Goal: Task Accomplishment & Management: Complete application form

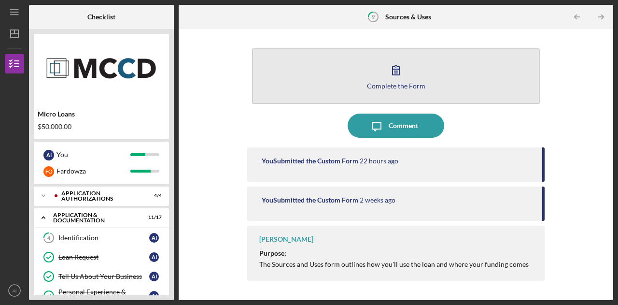
scroll to position [330, 0]
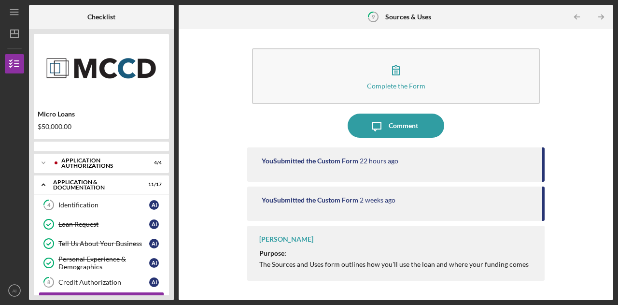
scroll to position [75, 0]
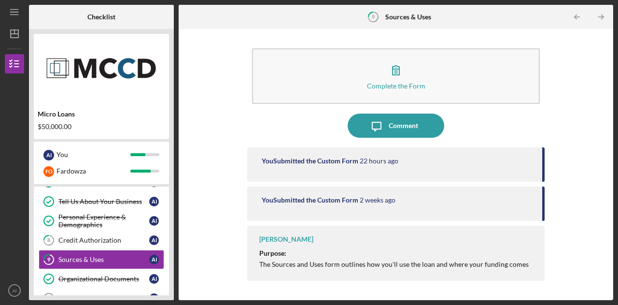
click at [321, 248] on p "Purpose:" at bounding box center [397, 253] width 276 height 11
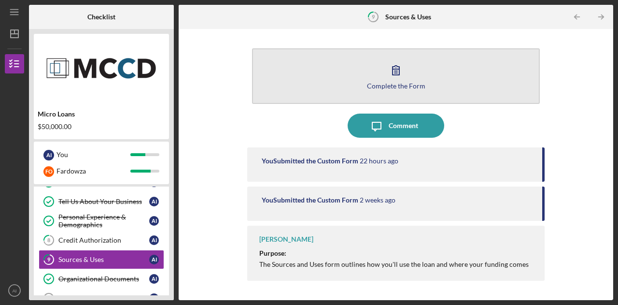
click at [406, 88] on div "Complete the Form" at bounding box center [396, 85] width 58 height 7
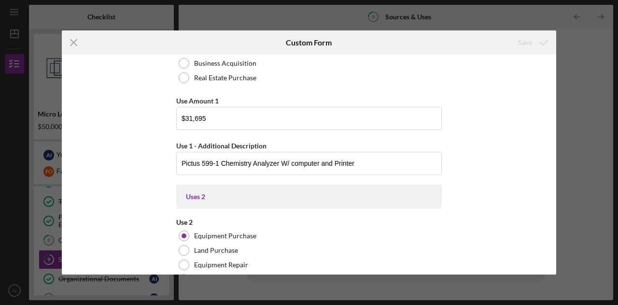
scroll to position [358, 0]
click at [595, 154] on div "Icon/Menu Close Custom Form Save Uses In this section, please identify the cate…" at bounding box center [309, 152] width 618 height 305
click at [75, 45] on icon "Icon/Menu Close" at bounding box center [74, 42] width 24 height 24
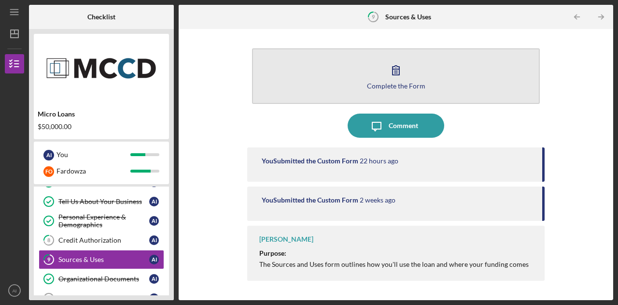
click at [386, 92] on button "Complete the Form Form" at bounding box center [396, 76] width 288 height 56
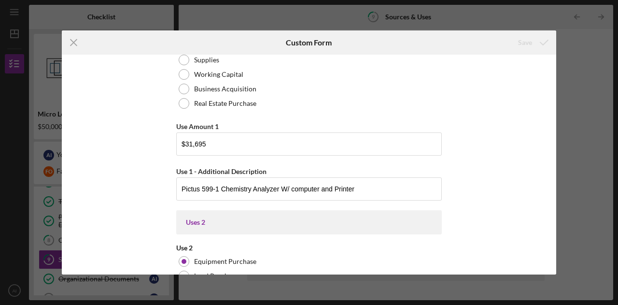
scroll to position [332, 0]
click at [277, 142] on input "$31,695" at bounding box center [309, 143] width 266 height 23
click at [209, 187] on input "Pictus 599-1 Chemistry Analyzer W/ computer and Printer" at bounding box center [309, 187] width 266 height 23
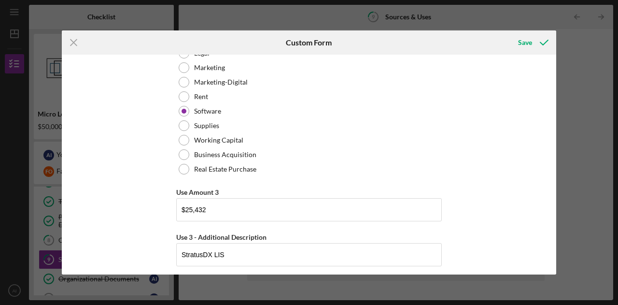
scroll to position [1138, 0]
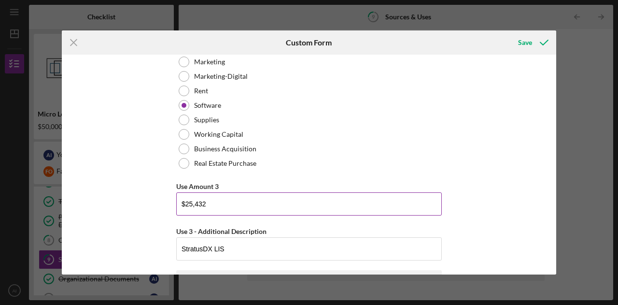
type input "Pictus 500-1 Chemistry Analyzer W/ computer and Printer"
click at [260, 208] on input "$25,432" at bounding box center [309, 203] width 266 height 23
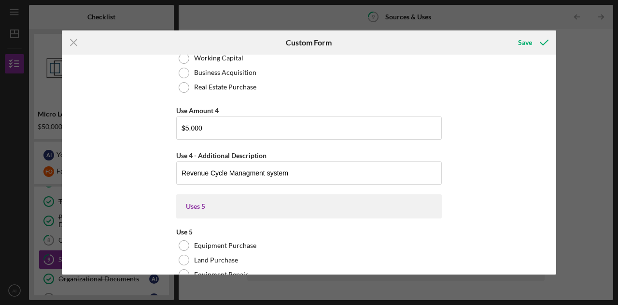
scroll to position [1649, 0]
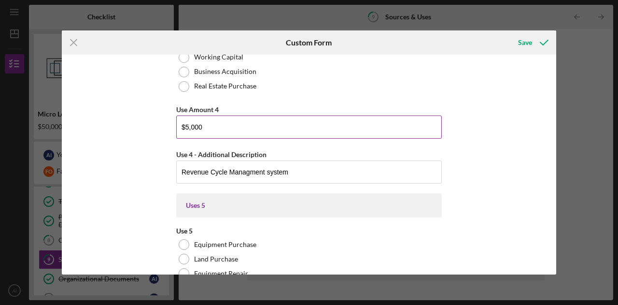
click at [273, 128] on input "$5,000" at bounding box center [309, 126] width 266 height 23
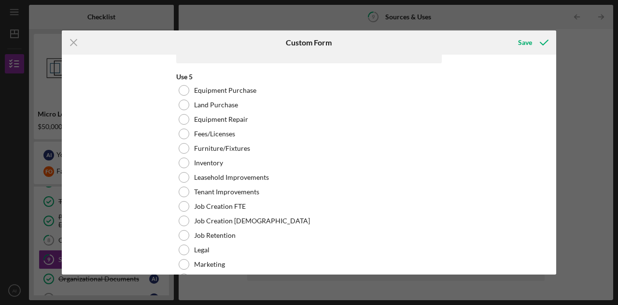
scroll to position [1804, 0]
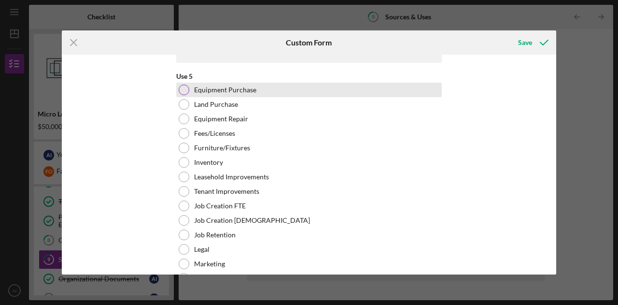
click at [183, 85] on div at bounding box center [184, 90] width 11 height 11
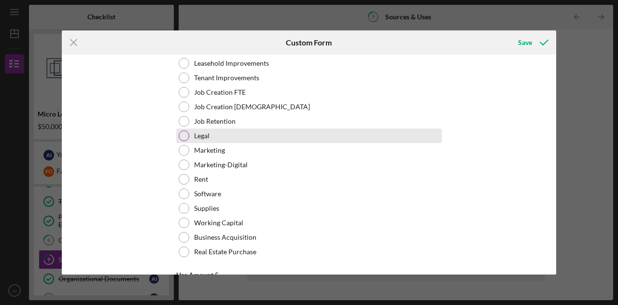
scroll to position [1919, 0]
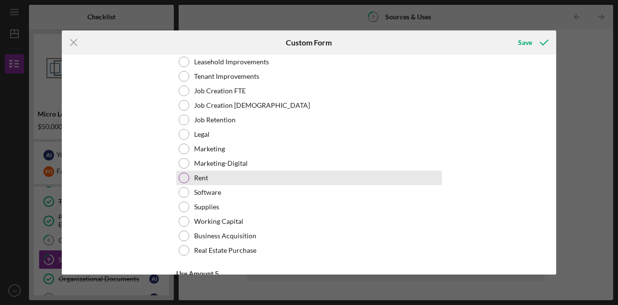
click at [183, 172] on div at bounding box center [184, 177] width 11 height 11
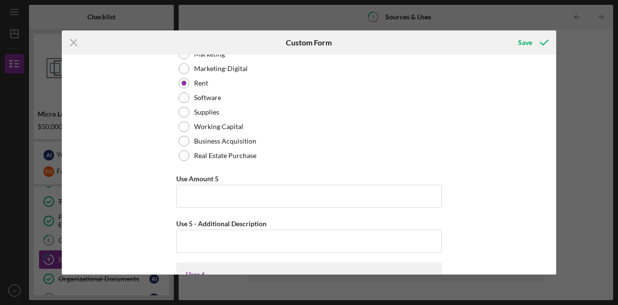
scroll to position [2013, 0]
click at [194, 194] on input "Use Amount 5" at bounding box center [309, 196] width 266 height 23
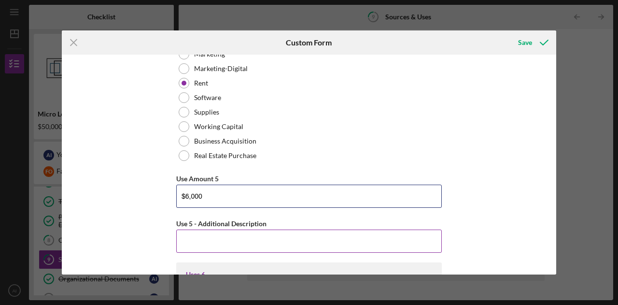
type input "$6,000"
click at [244, 240] on input "Use 5 - Additional Description" at bounding box center [309, 241] width 266 height 23
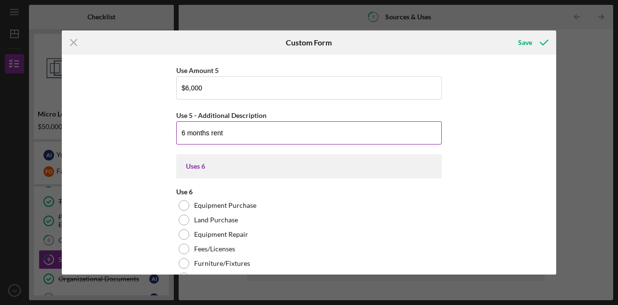
scroll to position [2133, 0]
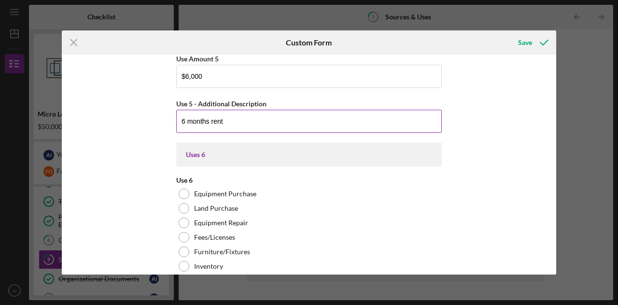
click at [269, 124] on input "6 months rent" at bounding box center [309, 121] width 266 height 23
click at [179, 117] on input "6 months rent" at bounding box center [309, 121] width 266 height 23
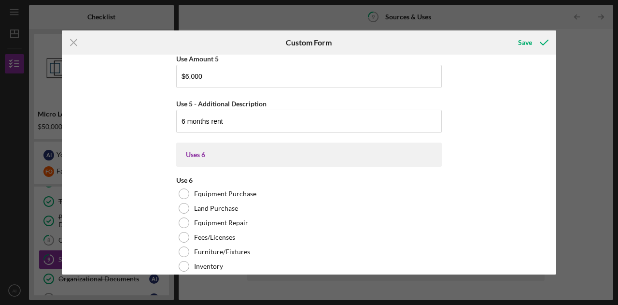
click at [258, 143] on div "Uses 6" at bounding box center [309, 155] width 266 height 24
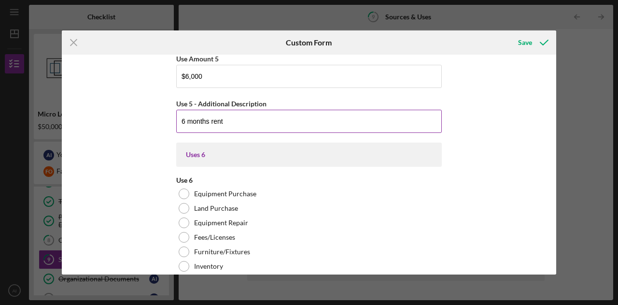
click at [256, 124] on input "6 months rent" at bounding box center [309, 121] width 266 height 23
click at [181, 116] on input "6 months rent" at bounding box center [309, 121] width 266 height 23
click at [243, 118] on input "1st 6 months rent" at bounding box center [309, 121] width 266 height 23
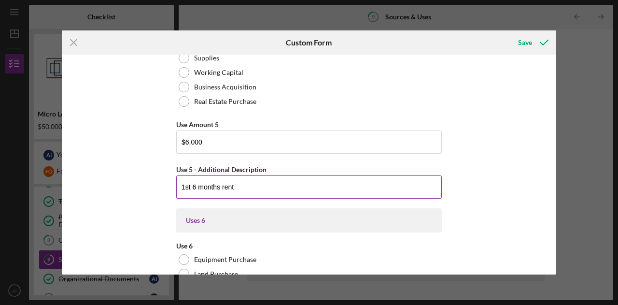
scroll to position [2068, 0]
click at [245, 187] on input "1st 6 months rent" at bounding box center [309, 186] width 266 height 23
type input "1"
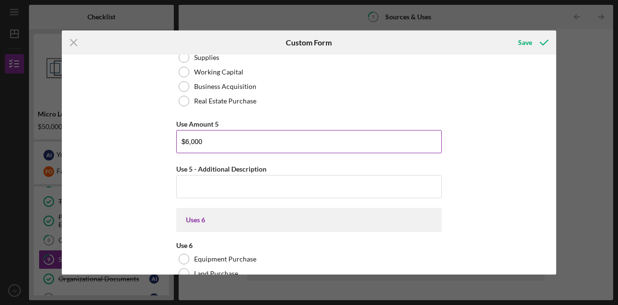
click at [243, 144] on input "$6,000" at bounding box center [309, 141] width 266 height 23
type input "$6"
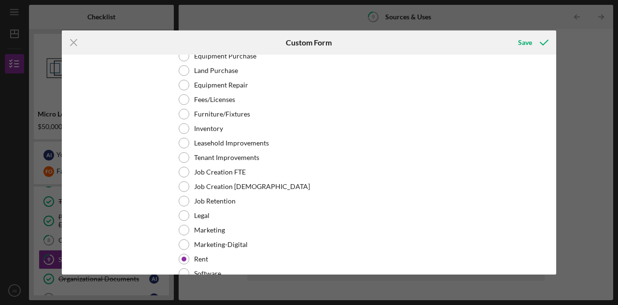
scroll to position [1838, 0]
drag, startPoint x: 408, startPoint y: 185, endPoint x: 574, endPoint y: 225, distance: 171.1
click at [574, 225] on div "Icon/Menu Close Custom Form Save Uses In this section, please identify the cate…" at bounding box center [309, 152] width 618 height 305
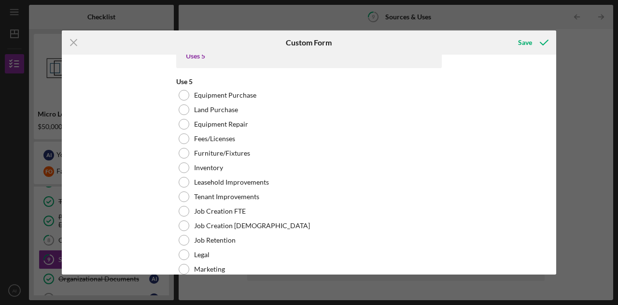
scroll to position [1798, 0]
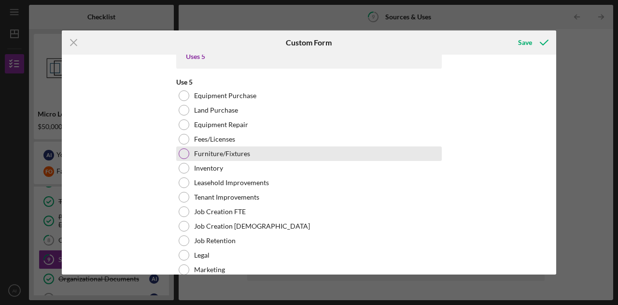
click at [185, 152] on div at bounding box center [184, 153] width 11 height 11
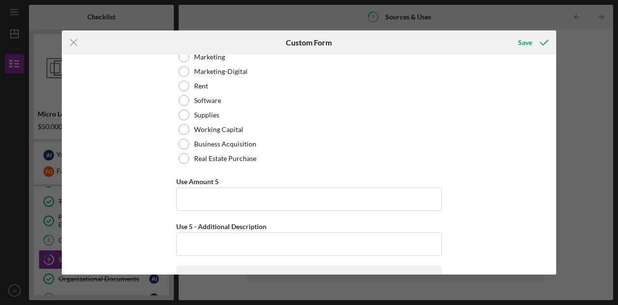
scroll to position [2011, 0]
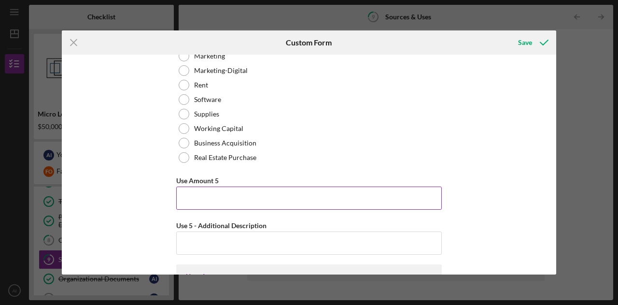
click at [217, 201] on input "Use Amount 5" at bounding box center [309, 198] width 266 height 23
type input "$2"
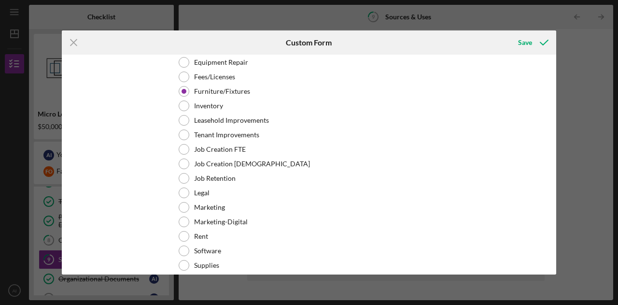
scroll to position [1861, 0]
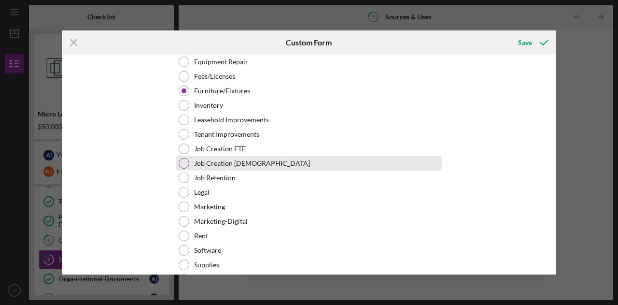
click at [184, 158] on div at bounding box center [184, 163] width 11 height 11
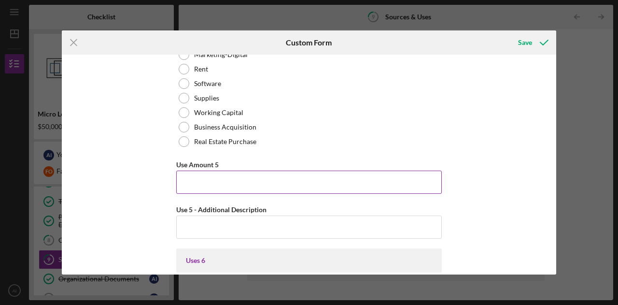
scroll to position [2025, 0]
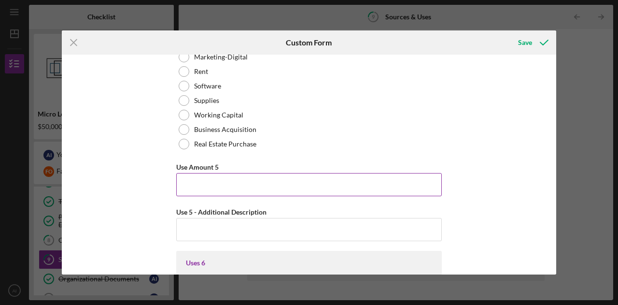
click at [191, 174] on input "Use Amount 5" at bounding box center [309, 184] width 266 height 23
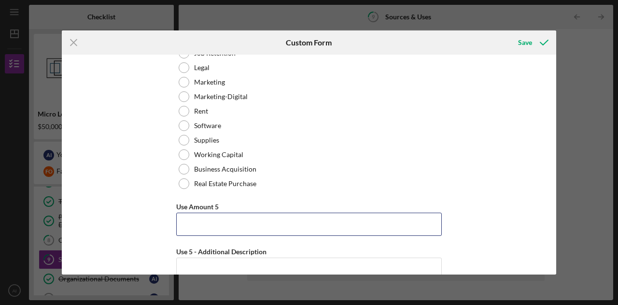
scroll to position [1986, 0]
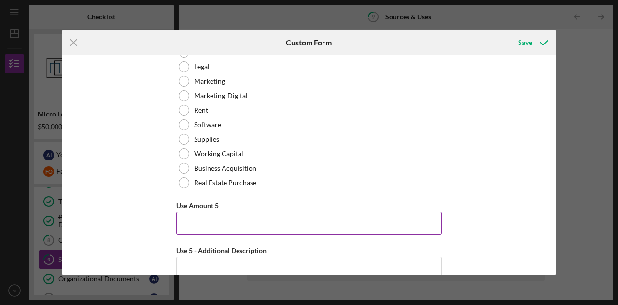
click at [204, 228] on input "Use Amount 5" at bounding box center [309, 223] width 266 height 23
type input "$2"
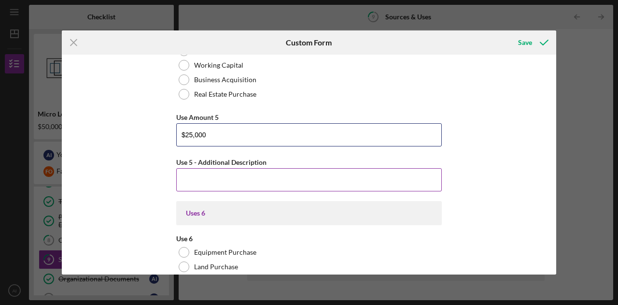
scroll to position [2075, 0]
type input "$25,000"
click at [215, 181] on input "Use 5 - Additional Description" at bounding box center [309, 179] width 266 height 23
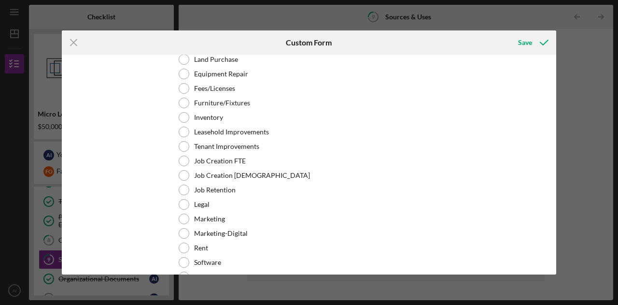
scroll to position [2293, 0]
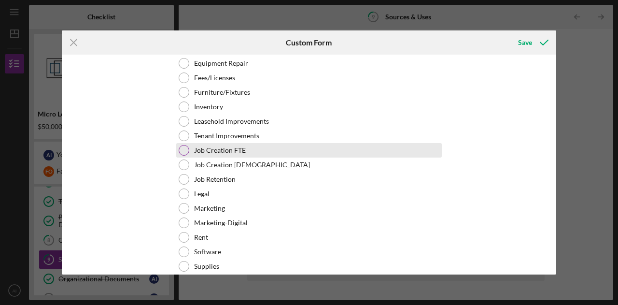
type input "2 part time job employees 1st 6 months, $25 hrly rate."
click at [187, 150] on div "Job Creation FTE" at bounding box center [309, 150] width 266 height 14
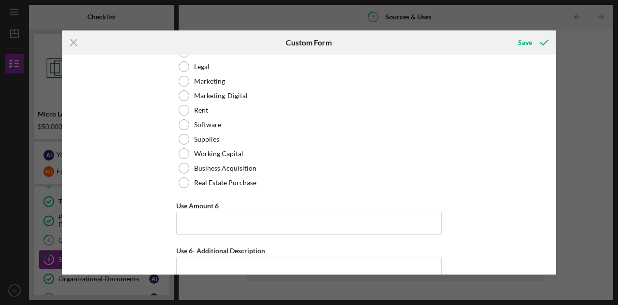
scroll to position [2420, 0]
click at [210, 219] on input "Use Amount 6" at bounding box center [309, 222] width 266 height 23
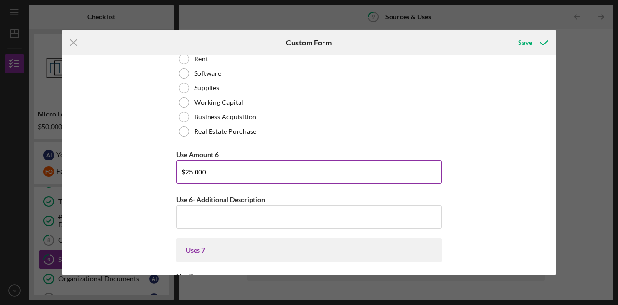
scroll to position [2471, 0]
type input "$25,000"
click at [210, 219] on input "Use 6- Additional Description" at bounding box center [309, 216] width 266 height 23
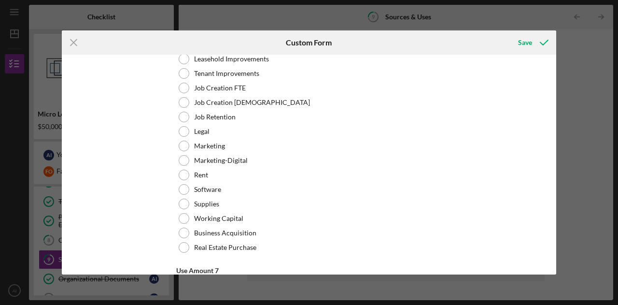
scroll to position [2788, 0]
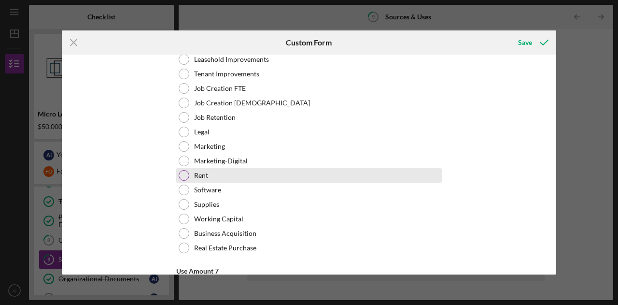
type input "1 full time, $25 hrly rate."
click at [208, 173] on div "Rent" at bounding box center [309, 175] width 266 height 14
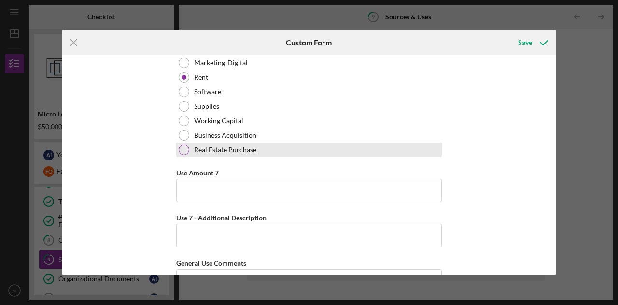
scroll to position [2887, 0]
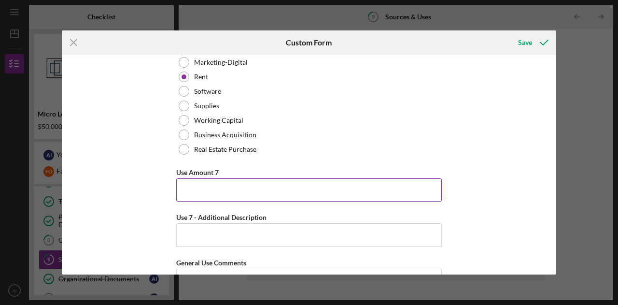
click at [355, 190] on input "Use Amount 7" at bounding box center [309, 189] width 266 height 23
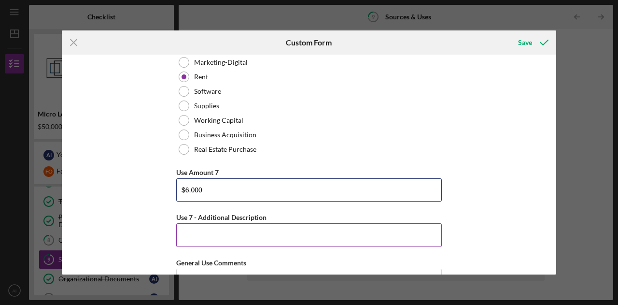
type input "$6,000"
click at [354, 236] on input "Use 7 - Additional Description" at bounding box center [309, 234] width 266 height 23
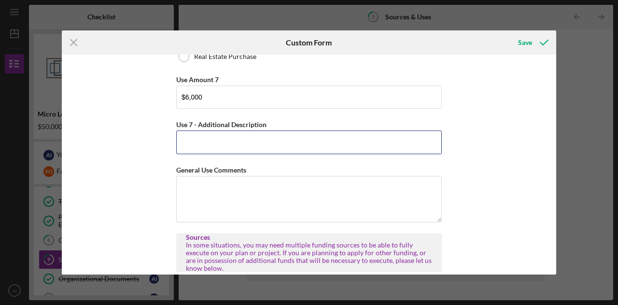
scroll to position [2980, 0]
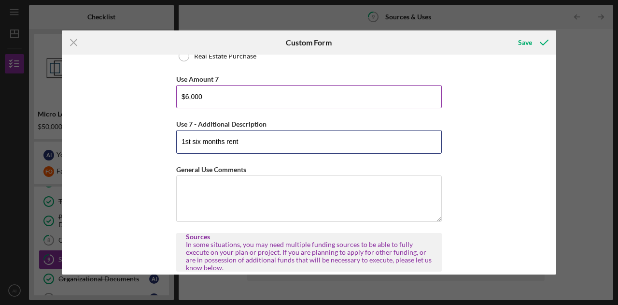
type input "1st six months rent"
click at [184, 93] on input "$6,000" at bounding box center [309, 96] width 266 height 23
type input "$8,000"
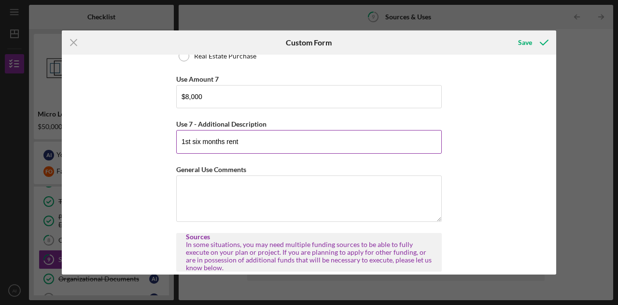
click at [273, 139] on input "1st six months rent" at bounding box center [309, 141] width 266 height 23
type input "1st six months rent and deposit"
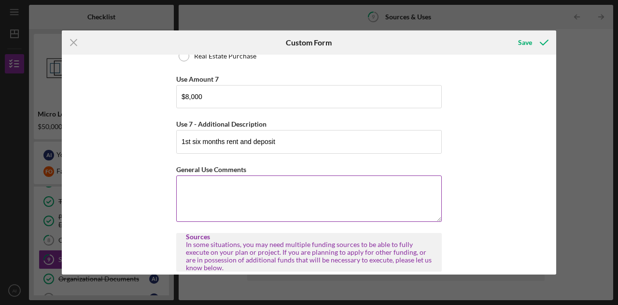
click at [241, 190] on textarea "General Use Comments" at bounding box center [309, 198] width 266 height 46
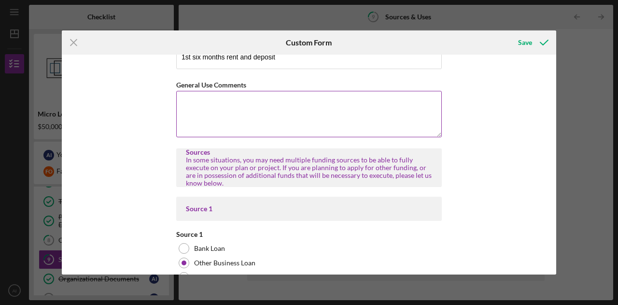
scroll to position [3062, 0]
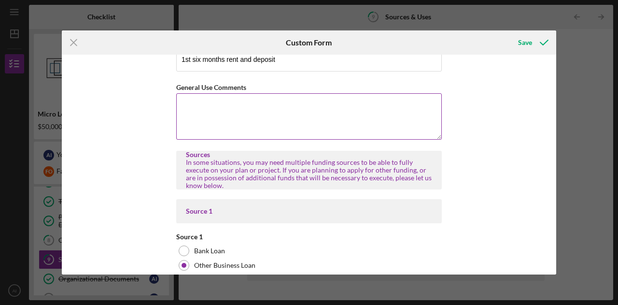
click at [237, 120] on textarea "General Use Comments" at bounding box center [309, 116] width 266 height 46
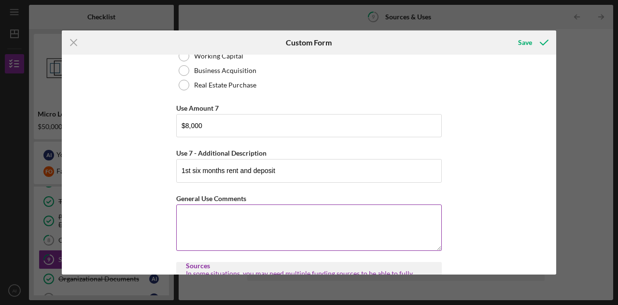
scroll to position [2955, 0]
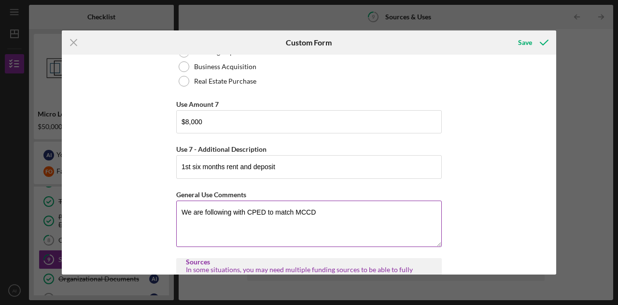
click at [350, 206] on textarea "We are following with CPED to match MCCD" at bounding box center [309, 224] width 266 height 46
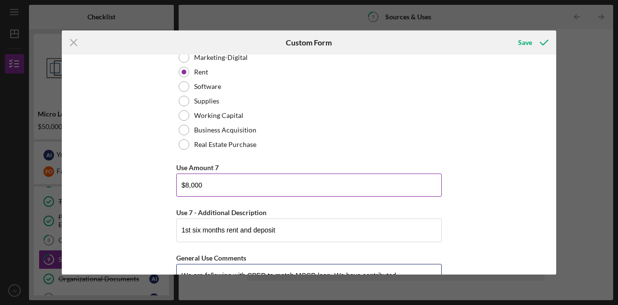
scroll to position [2889, 0]
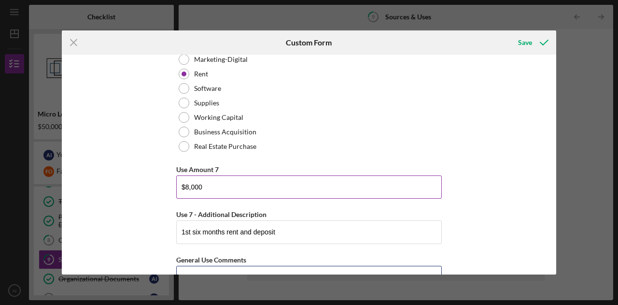
type textarea "We are following with CPED to match MCCD loan. We have contributed"
click at [242, 186] on input "$8,000" at bounding box center [309, 186] width 266 height 23
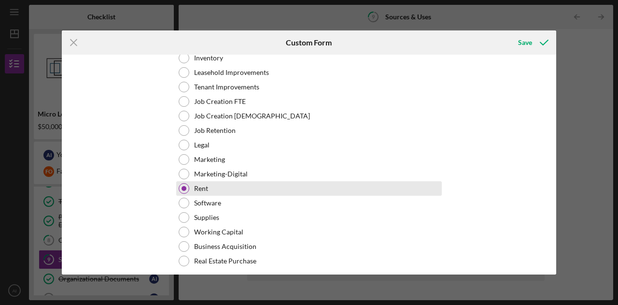
scroll to position [2776, 0]
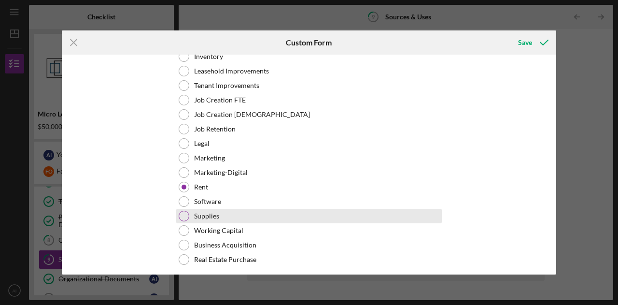
click at [183, 213] on div at bounding box center [184, 216] width 11 height 11
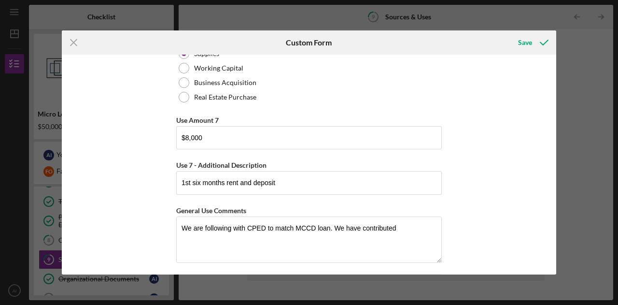
scroll to position [2940, 0]
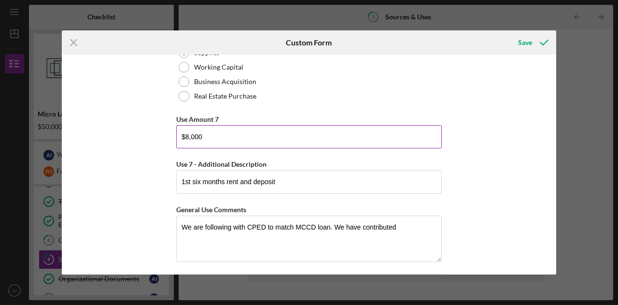
click at [222, 132] on input "$8,000" at bounding box center [309, 136] width 266 height 23
type input "$8"
type input "$5,000"
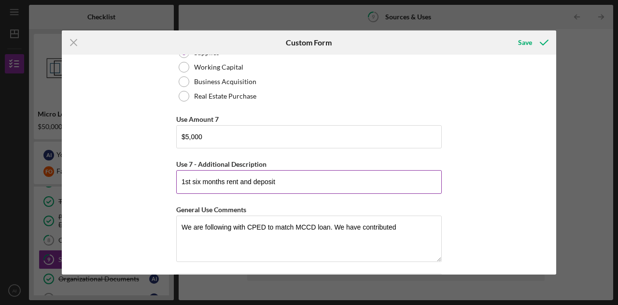
click at [285, 177] on input "1st six months rent and deposit" at bounding box center [309, 181] width 266 height 23
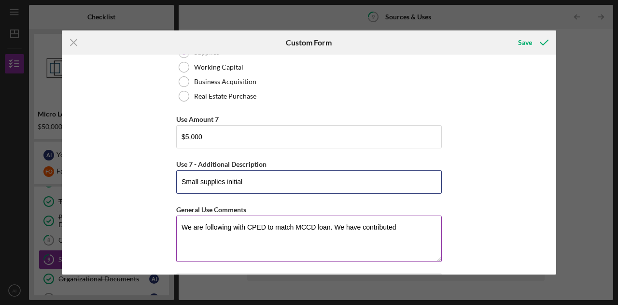
type input "Small supplies initial"
click at [405, 227] on textarea "We are following with CPED to match MCCD loan. We have contributed" at bounding box center [309, 238] width 266 height 46
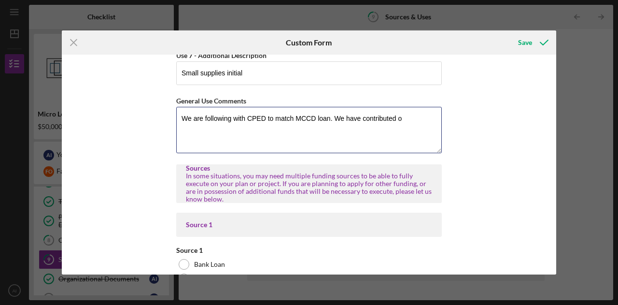
scroll to position [3049, 0]
click at [268, 138] on textarea "We are following with CPED to match MCCD loan. We have contributed o" at bounding box center [309, 129] width 266 height 46
paste textarea "To date, we’ve invested over $20,000 into CarePoint Labs, covering legal fees, …"
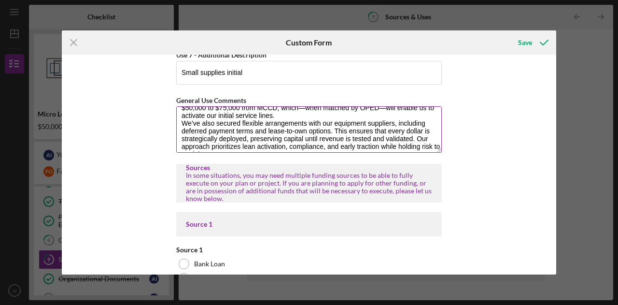
scroll to position [54, 0]
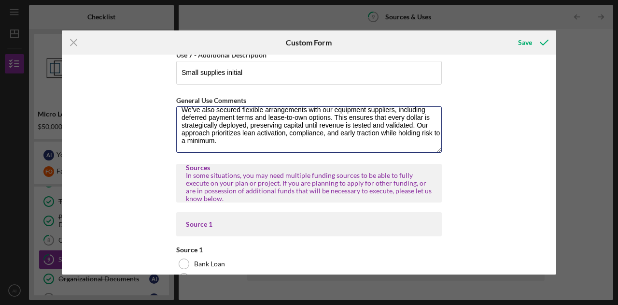
type textarea "To date, we’ve invested over $20,000 into CarePoint Labs, covering legal fees, …"
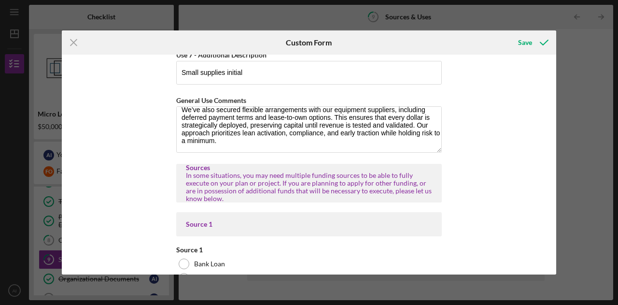
click at [486, 173] on div "Uses In this section, please identify the category(s) and amount(s) of funding …" at bounding box center [309, 165] width 495 height 220
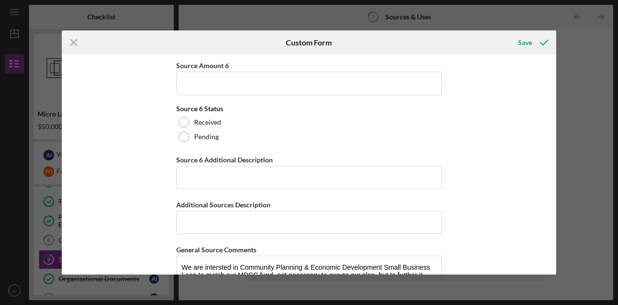
scroll to position [4865, 0]
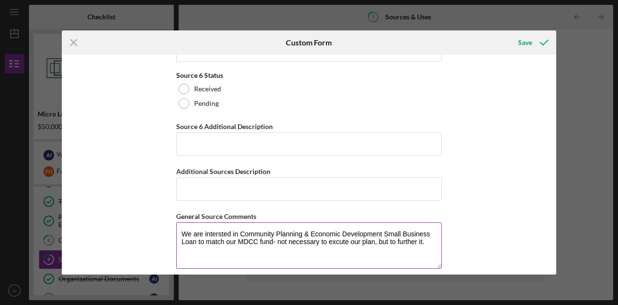
click at [393, 235] on textarea "We are intersted in Community Planning & Economic Development Small Business Lo…" at bounding box center [309, 245] width 266 height 46
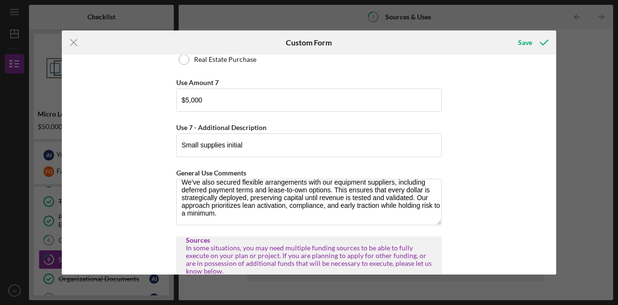
scroll to position [2975, 0]
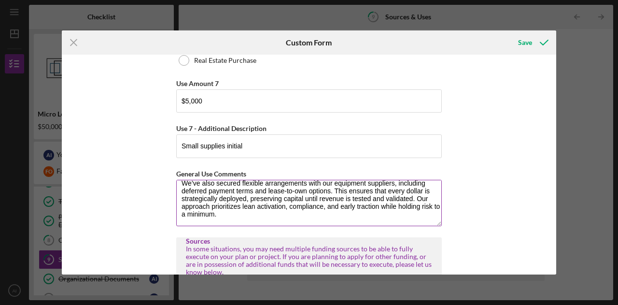
click at [323, 211] on textarea "To date, we’ve invested over $20,000 into CarePoint Labs, covering legal fees, …" at bounding box center [309, 203] width 266 height 46
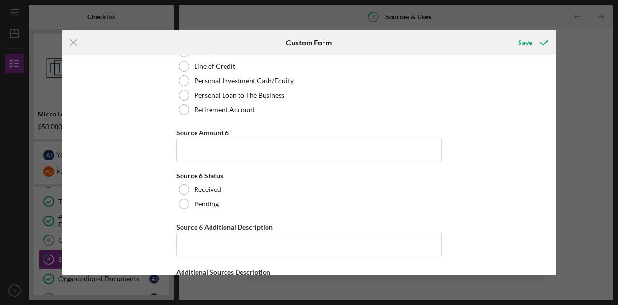
scroll to position [4865, 0]
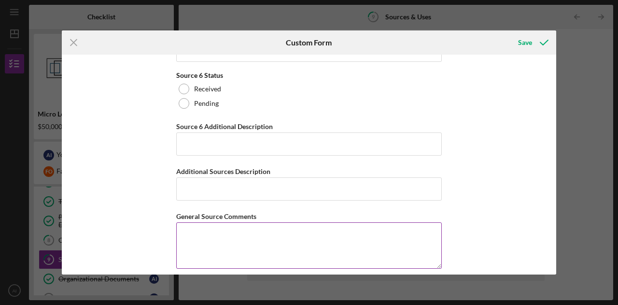
click at [345, 250] on textarea "General Source Comments" at bounding box center [309, 245] width 266 height 46
paste textarea "To date, we’ve invested over $20,000 into CarePoint Labs, covering legal fees, …"
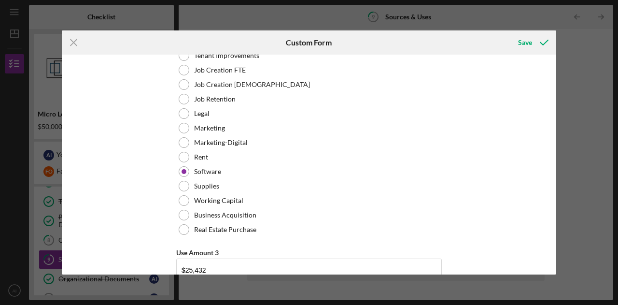
scroll to position [1145, 0]
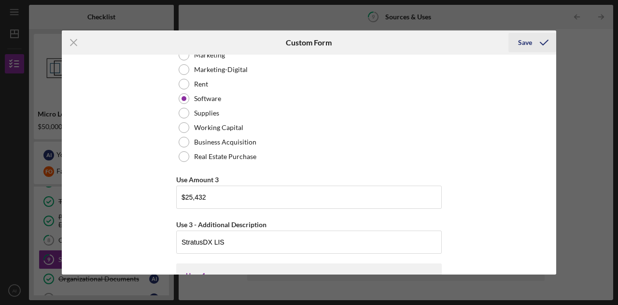
type textarea "To date, we’ve invested over $20,000 into CarePoint Labs, covering legal fees, …"
click at [524, 47] on div "Save" at bounding box center [525, 42] width 14 height 19
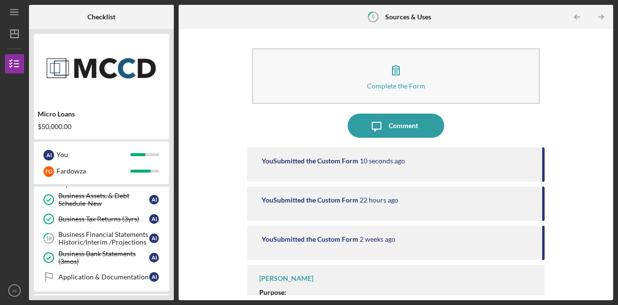
scroll to position [17, 0]
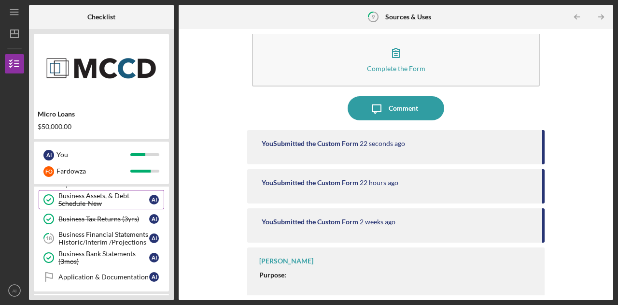
click at [85, 197] on div "Business Assets, & Debt Schedule-New" at bounding box center [103, 199] width 91 height 15
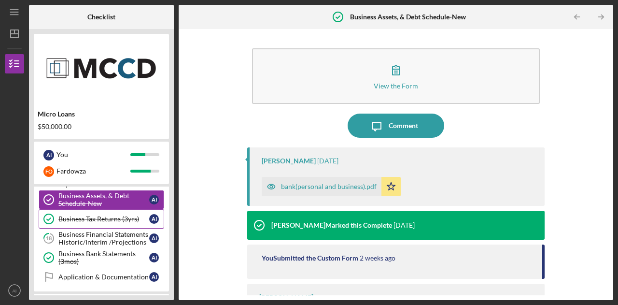
click at [80, 218] on link "Business Tax Returns (3yrs) Business Tax Returns (3yrs) A I" at bounding box center [102, 218] width 126 height 19
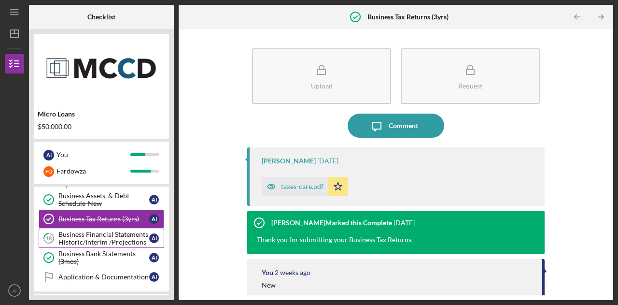
click at [78, 233] on div "Business Financial Statements Historic/Interim /Projections" at bounding box center [103, 237] width 91 height 15
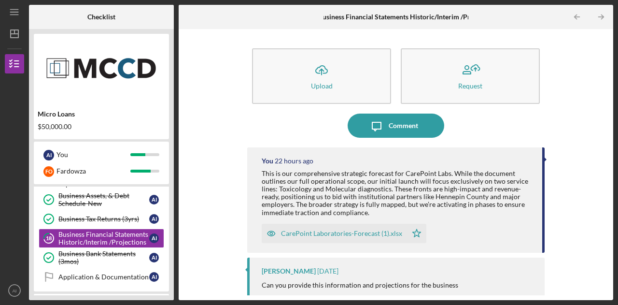
scroll to position [60, 0]
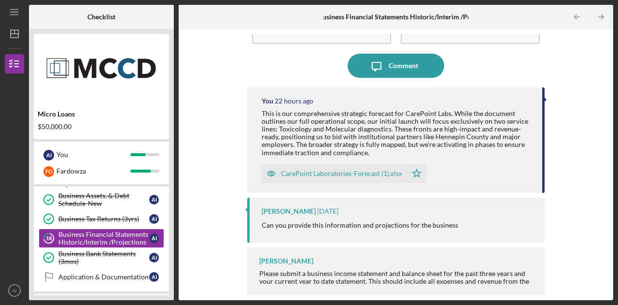
drag, startPoint x: 541, startPoint y: 154, endPoint x: 550, endPoint y: 224, distance: 70.1
click at [550, 224] on div "Icon/Upload Upload Request Icon/Message Comment You 22 hours ago This is our co…" at bounding box center [396, 164] width 425 height 261
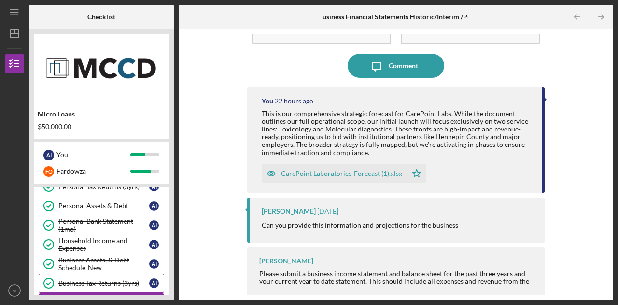
scroll to position [330, 0]
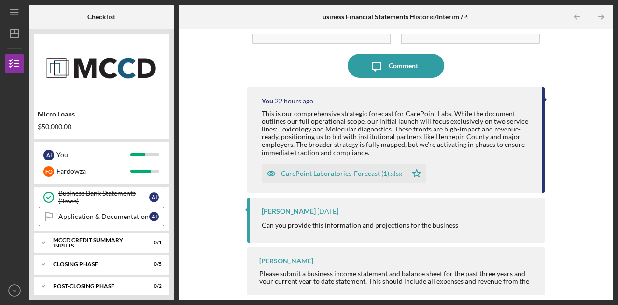
click at [91, 213] on div "Application & Documentation" at bounding box center [103, 217] width 91 height 8
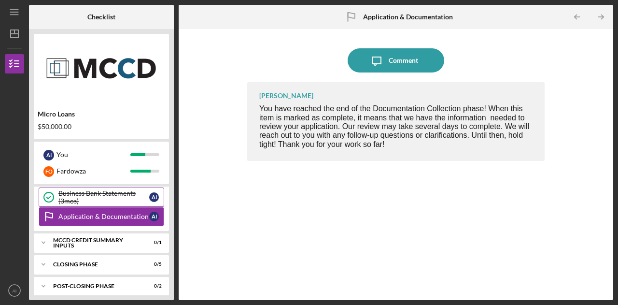
click at [87, 195] on div "Business Bank Statements (3mos)" at bounding box center [103, 196] width 91 height 15
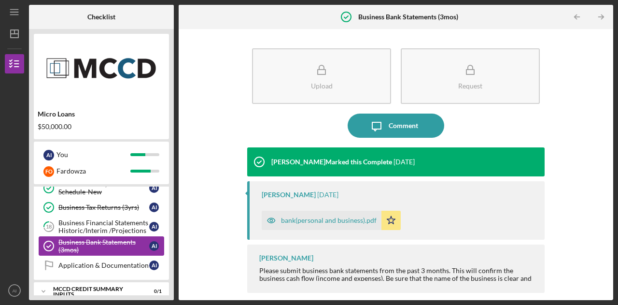
scroll to position [281, 0]
click at [83, 220] on div "Business Financial Statements Historic/Interim /Projections" at bounding box center [103, 226] width 91 height 15
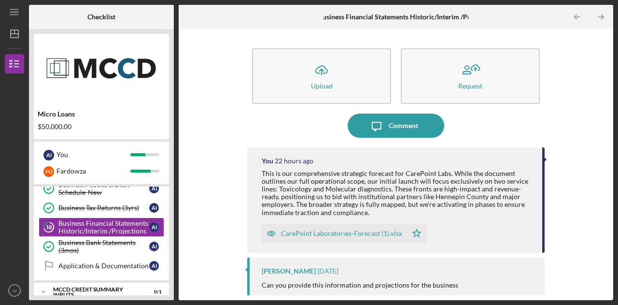
scroll to position [60, 0]
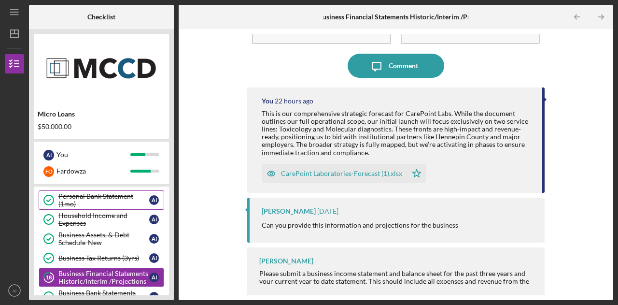
click at [111, 203] on div "Personal Bank Statement (1mo)" at bounding box center [103, 199] width 91 height 15
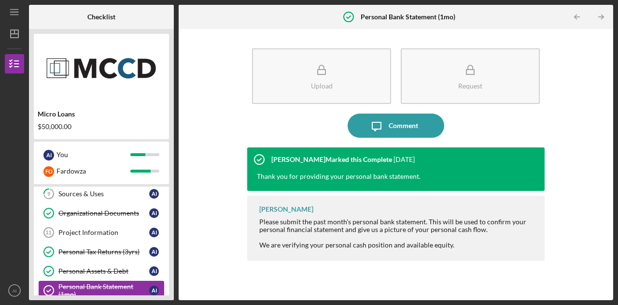
scroll to position [130, 0]
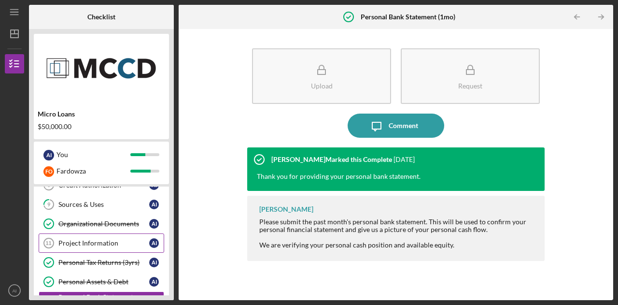
drag, startPoint x: 111, startPoint y: 222, endPoint x: 101, endPoint y: 244, distance: 24.9
click at [101, 244] on div "4 Identification A I Loan Request Loan Request A I Tell Us About Your Business …" at bounding box center [101, 264] width 135 height 333
click at [101, 244] on link "Project Information 11 Project Information A I" at bounding box center [102, 242] width 126 height 19
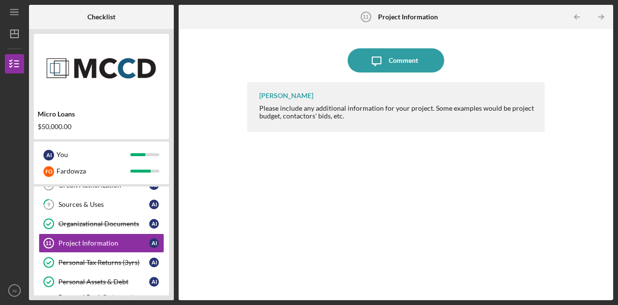
click at [308, 180] on div "Howard Bailey Please include any additional information for your project. Some …" at bounding box center [396, 183] width 298 height 203
click at [285, 99] on div "[PERSON_NAME]" at bounding box center [286, 96] width 54 height 8
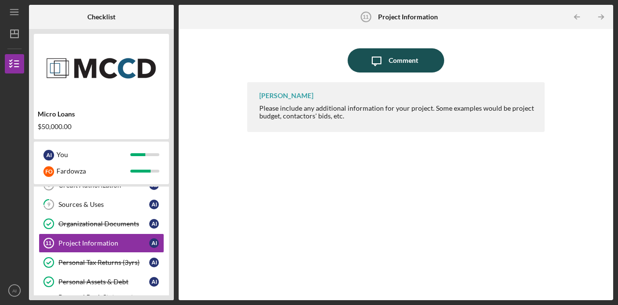
click at [379, 59] on icon "Icon/Message" at bounding box center [377, 60] width 24 height 24
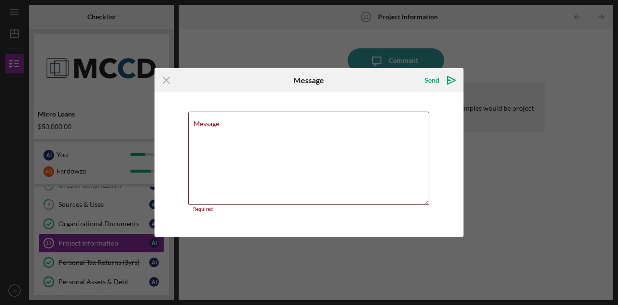
click at [483, 152] on div "Icon/Menu Close Message Send Icon/icon-invite-send Message Required Cancel Send…" at bounding box center [309, 152] width 618 height 305
click at [164, 81] on icon "Icon/Menu Close" at bounding box center [167, 80] width 24 height 24
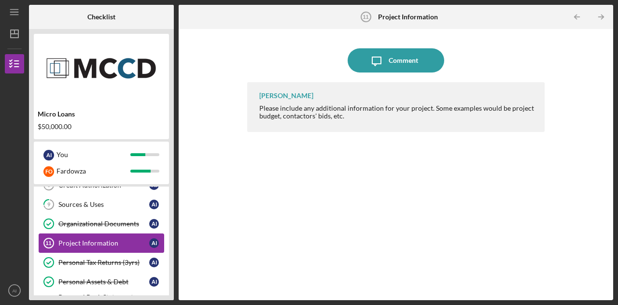
scroll to position [99, 0]
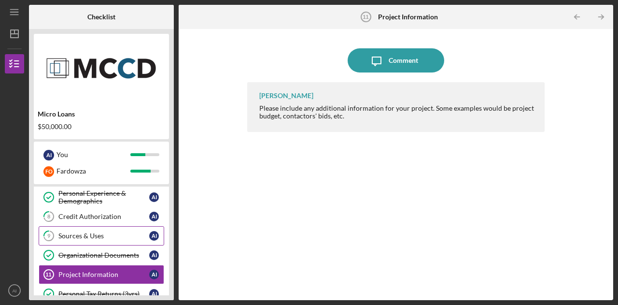
click at [104, 235] on div "Sources & Uses" at bounding box center [103, 236] width 91 height 8
